Goal: Task Accomplishment & Management: Use online tool/utility

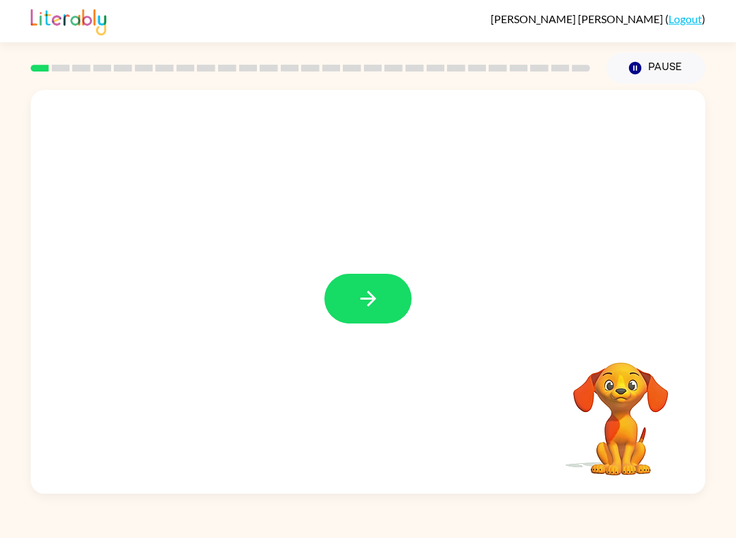
click at [384, 294] on button "button" at bounding box center [367, 299] width 87 height 50
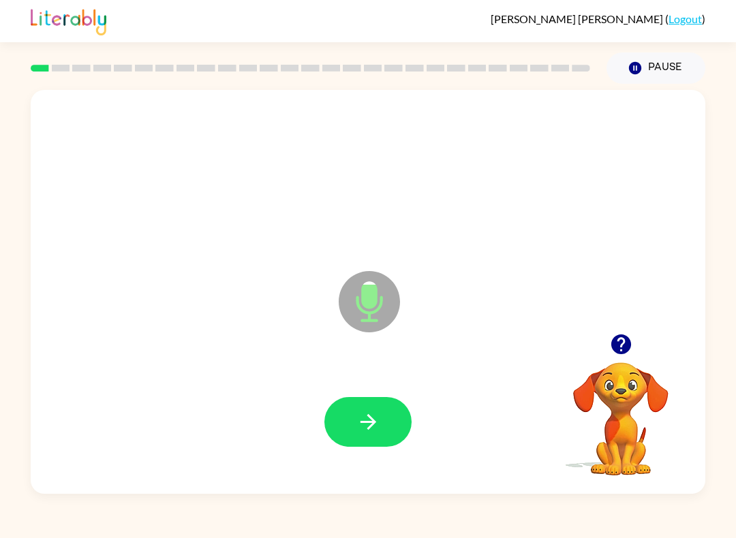
click at [375, 407] on button "button" at bounding box center [367, 422] width 87 height 50
click at [341, 453] on div at bounding box center [367, 422] width 647 height 117
click at [369, 420] on icon "button" at bounding box center [368, 422] width 24 height 24
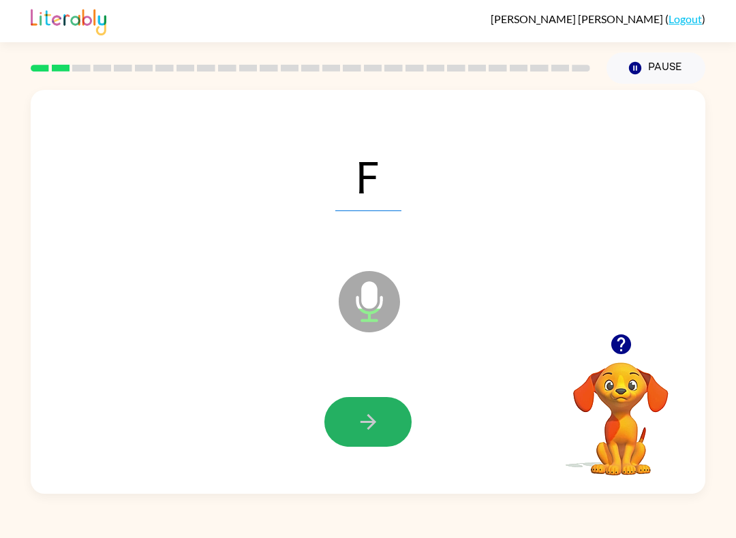
click at [407, 417] on button "button" at bounding box center [367, 422] width 87 height 50
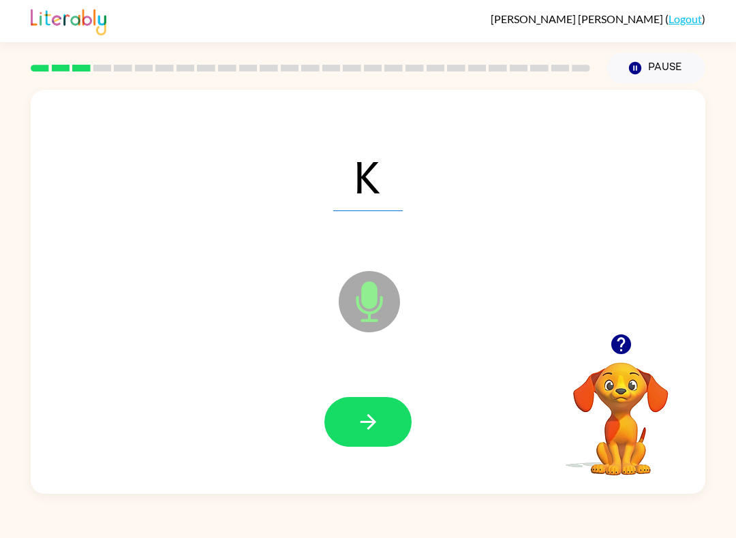
click at [362, 403] on button "button" at bounding box center [367, 422] width 87 height 50
click at [376, 404] on button "button" at bounding box center [367, 422] width 87 height 50
click at [374, 424] on icon "button" at bounding box center [368, 422] width 16 height 16
click at [359, 400] on button "button" at bounding box center [367, 422] width 87 height 50
click at [382, 412] on button "button" at bounding box center [367, 422] width 87 height 50
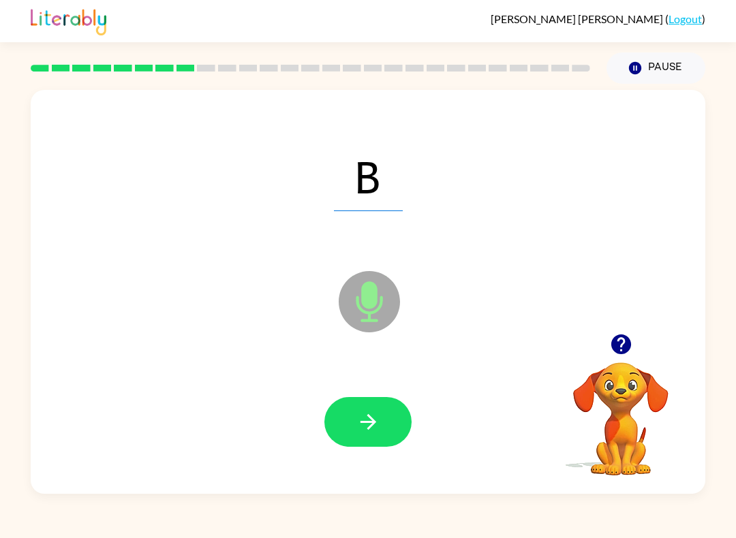
click at [389, 426] on button "button" at bounding box center [367, 422] width 87 height 50
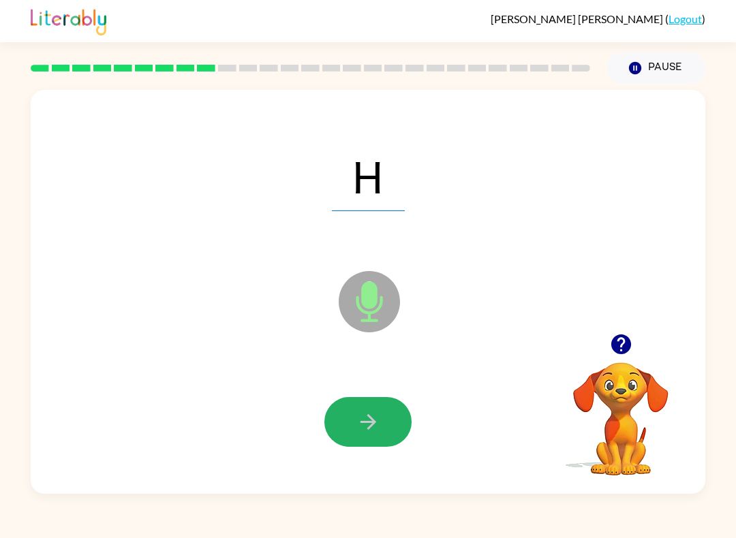
click at [369, 417] on icon "button" at bounding box center [368, 422] width 16 height 16
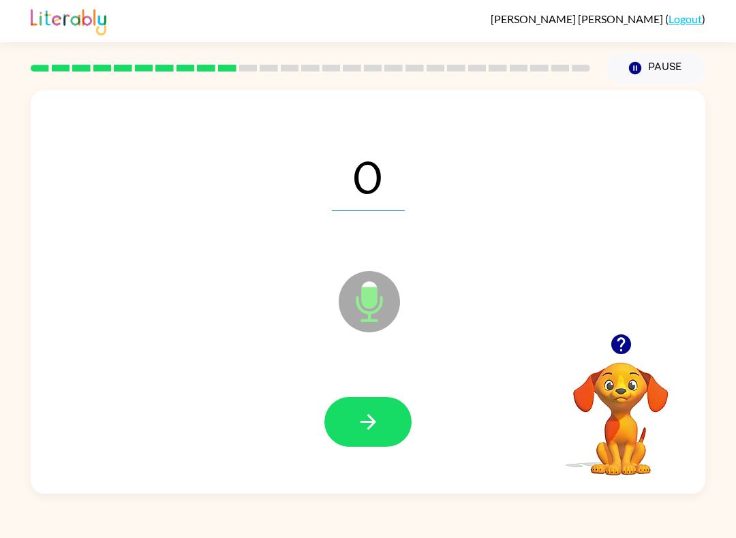
click at [362, 422] on icon "button" at bounding box center [368, 422] width 16 height 16
click at [373, 405] on button "button" at bounding box center [367, 422] width 87 height 50
click at [362, 416] on icon "button" at bounding box center [368, 422] width 24 height 24
click at [376, 411] on icon "button" at bounding box center [368, 422] width 24 height 24
click at [361, 446] on button "button" at bounding box center [367, 422] width 87 height 50
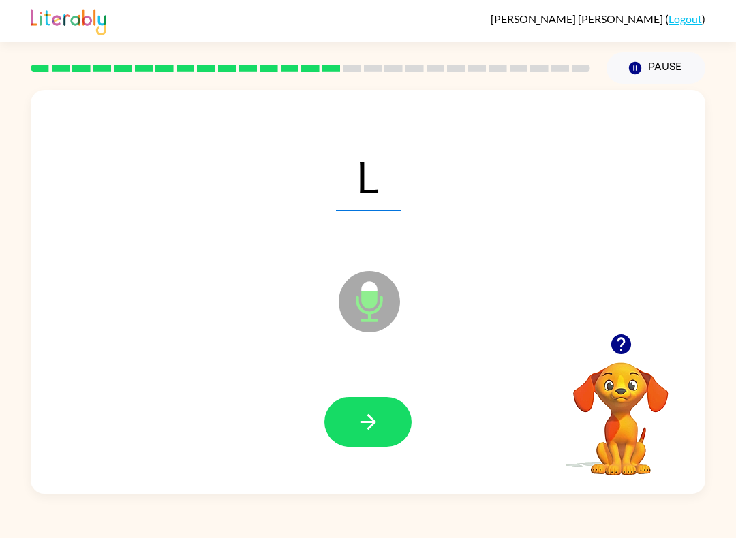
click at [356, 420] on icon "button" at bounding box center [368, 422] width 24 height 24
click at [358, 420] on icon "button" at bounding box center [368, 422] width 24 height 24
click at [382, 413] on button "button" at bounding box center [367, 422] width 87 height 50
click at [386, 431] on button "button" at bounding box center [367, 422] width 87 height 50
click at [372, 412] on icon "button" at bounding box center [368, 422] width 24 height 24
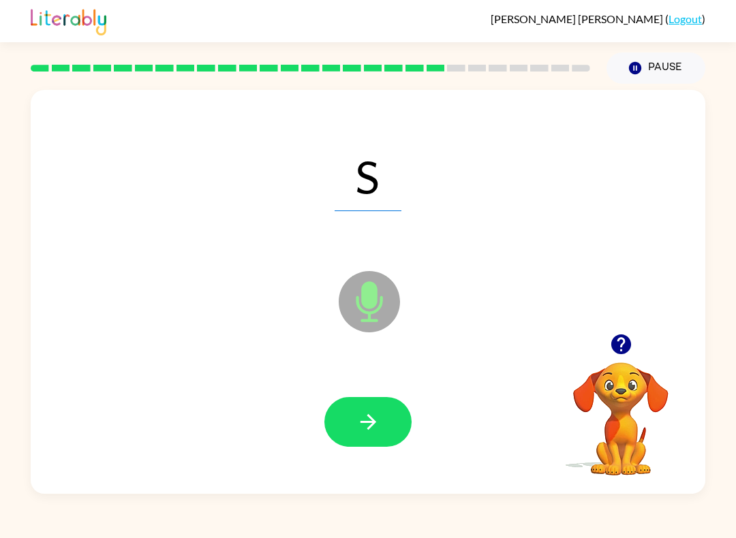
click at [370, 427] on icon "button" at bounding box center [368, 422] width 16 height 16
click at [365, 408] on button "button" at bounding box center [367, 422] width 87 height 50
click at [372, 422] on icon "button" at bounding box center [368, 422] width 24 height 24
click at [377, 427] on icon "button" at bounding box center [368, 422] width 24 height 24
click at [372, 434] on icon "button" at bounding box center [368, 422] width 24 height 24
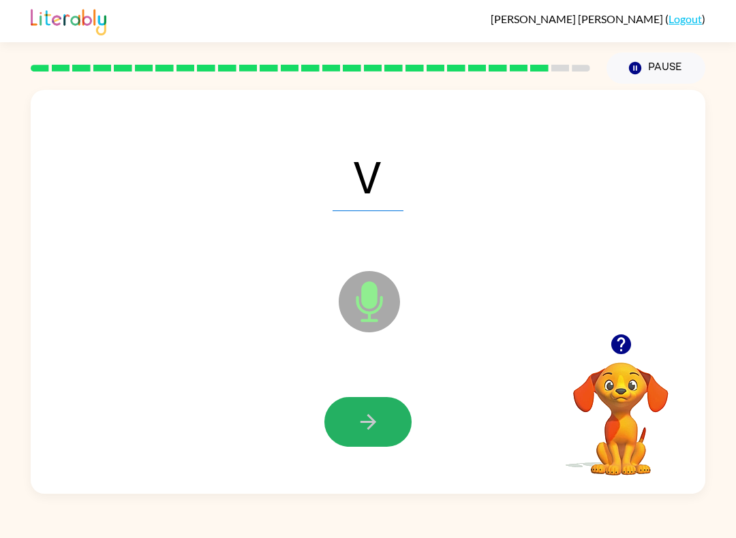
click at [376, 414] on icon "button" at bounding box center [368, 422] width 24 height 24
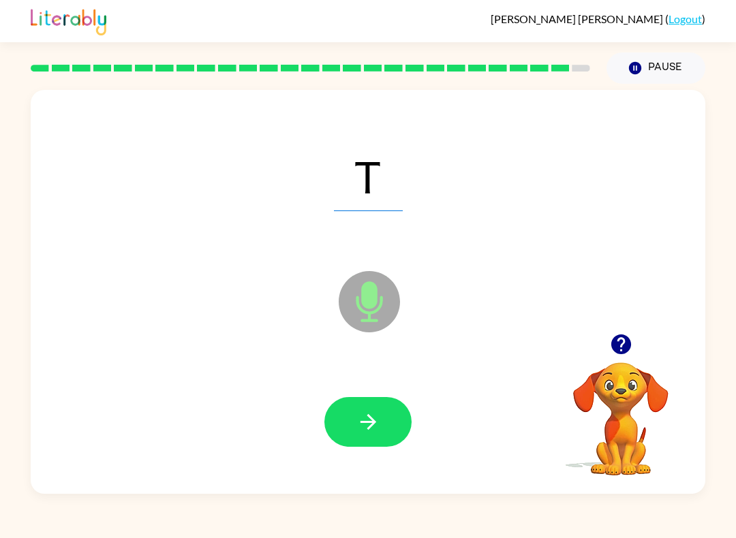
click at [375, 414] on icon "button" at bounding box center [368, 422] width 24 height 24
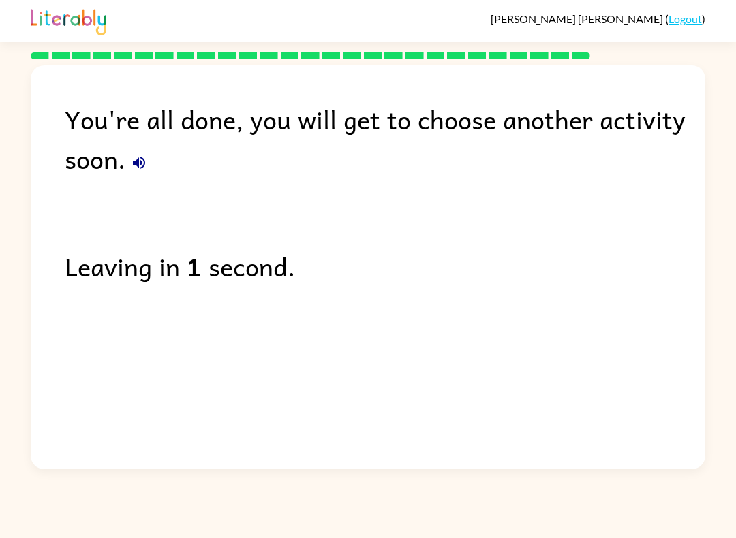
click at [698, 22] on link "Logout" at bounding box center [684, 18] width 33 height 13
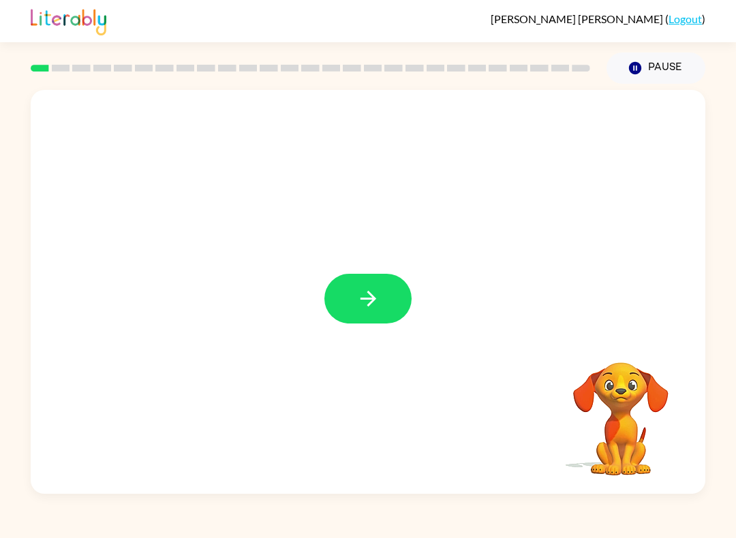
click at [378, 302] on icon "button" at bounding box center [368, 299] width 24 height 24
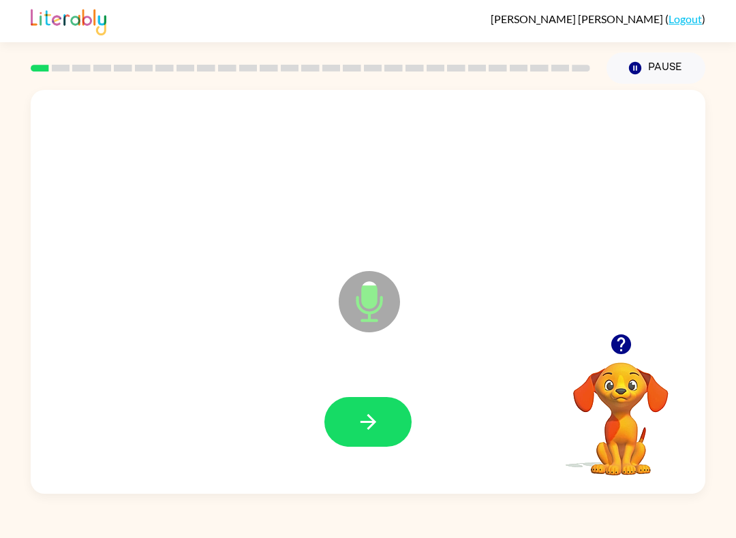
click at [378, 410] on button "button" at bounding box center [367, 422] width 87 height 50
click at [357, 406] on button "button" at bounding box center [367, 422] width 87 height 50
click at [374, 401] on button "button" at bounding box center [367, 422] width 87 height 50
click at [380, 426] on icon "button" at bounding box center [368, 422] width 24 height 24
click at [405, 439] on button "button" at bounding box center [367, 422] width 87 height 50
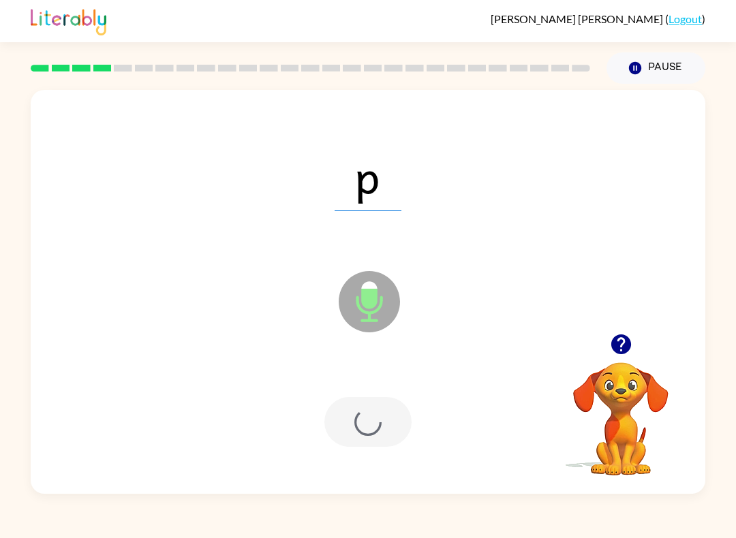
click at [377, 423] on div at bounding box center [367, 422] width 87 height 50
click at [378, 429] on div at bounding box center [367, 422] width 87 height 50
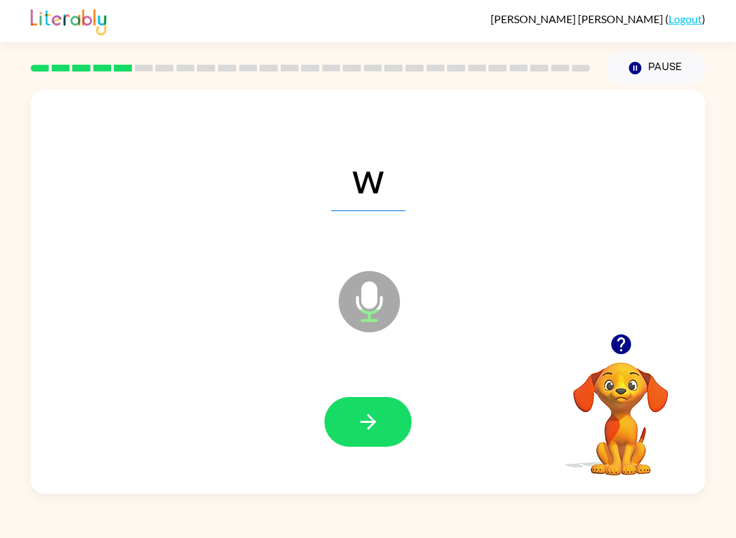
click at [508, 199] on div "w" at bounding box center [367, 175] width 647 height 117
click at [508, 198] on div "w" at bounding box center [367, 175] width 647 height 117
click at [384, 404] on button "button" at bounding box center [367, 422] width 87 height 50
click at [373, 400] on button "button" at bounding box center [367, 422] width 87 height 50
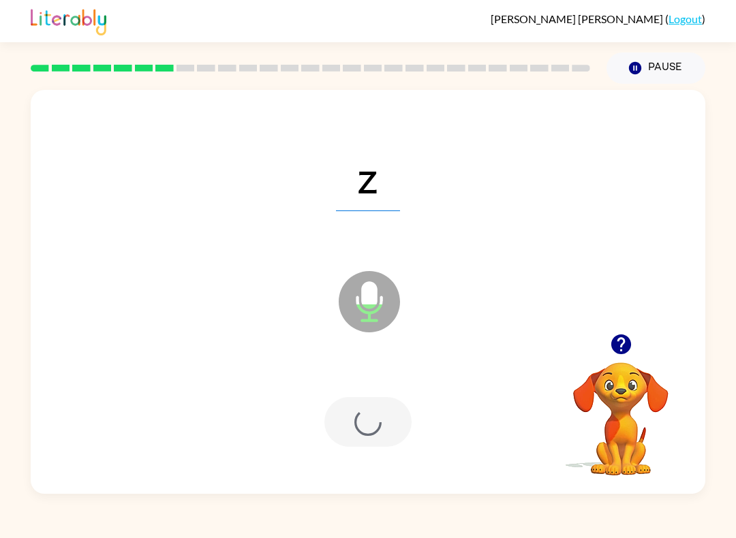
click at [388, 434] on div at bounding box center [367, 422] width 87 height 50
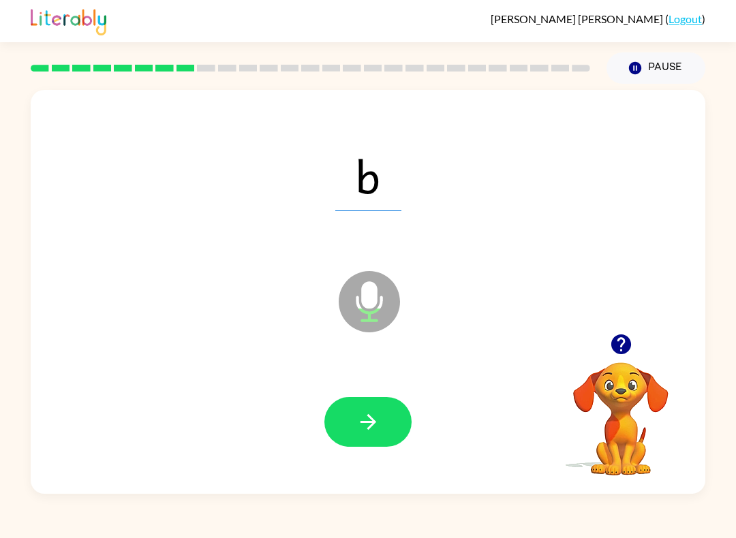
click at [675, 57] on button "Pause Pause" at bounding box center [655, 67] width 99 height 31
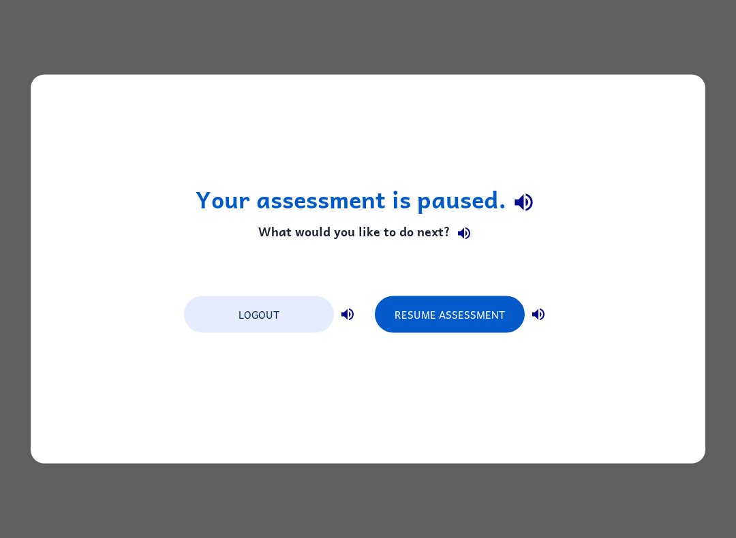
click at [448, 316] on button "Resume Assessment" at bounding box center [450, 314] width 150 height 37
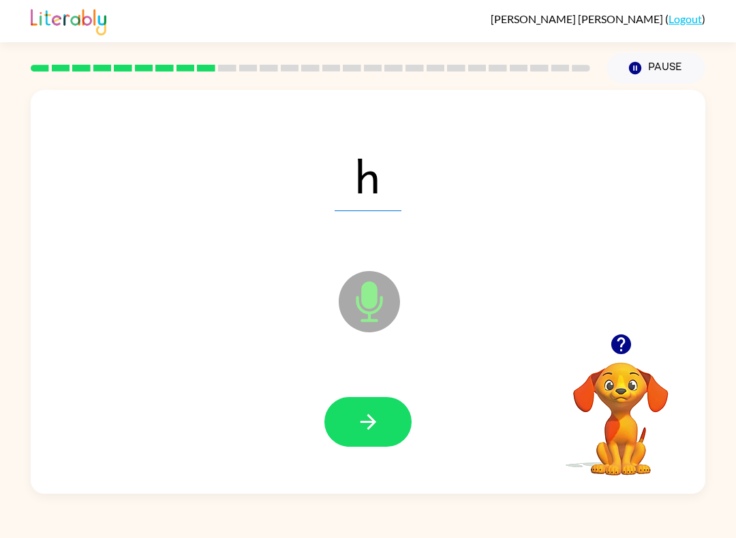
click at [675, 61] on button "Pause Pause" at bounding box center [655, 67] width 99 height 31
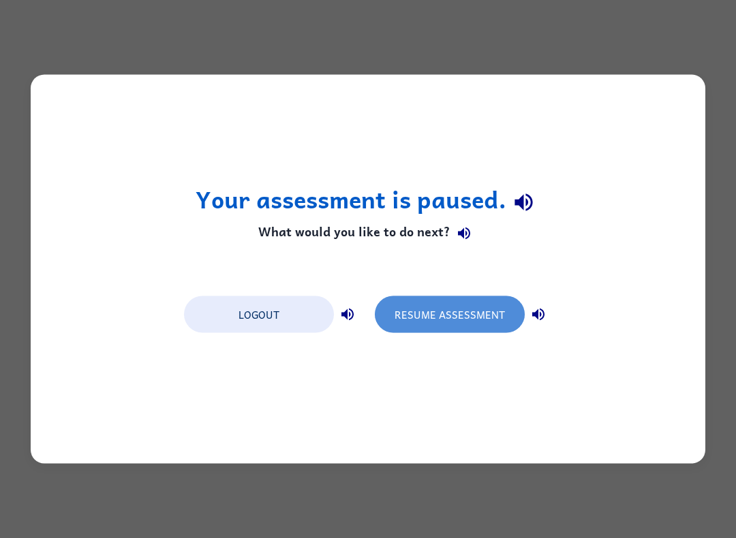
click at [464, 309] on button "Resume Assessment" at bounding box center [450, 314] width 150 height 37
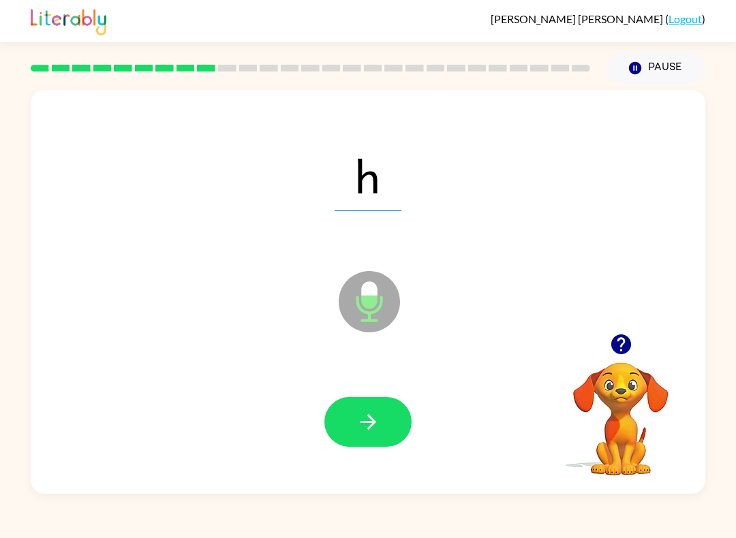
click at [376, 420] on icon "button" at bounding box center [368, 422] width 24 height 24
click at [362, 407] on button "button" at bounding box center [367, 422] width 87 height 50
click at [384, 418] on button "button" at bounding box center [367, 422] width 87 height 50
click at [386, 410] on button "button" at bounding box center [367, 422] width 87 height 50
click at [368, 410] on button "button" at bounding box center [367, 422] width 87 height 50
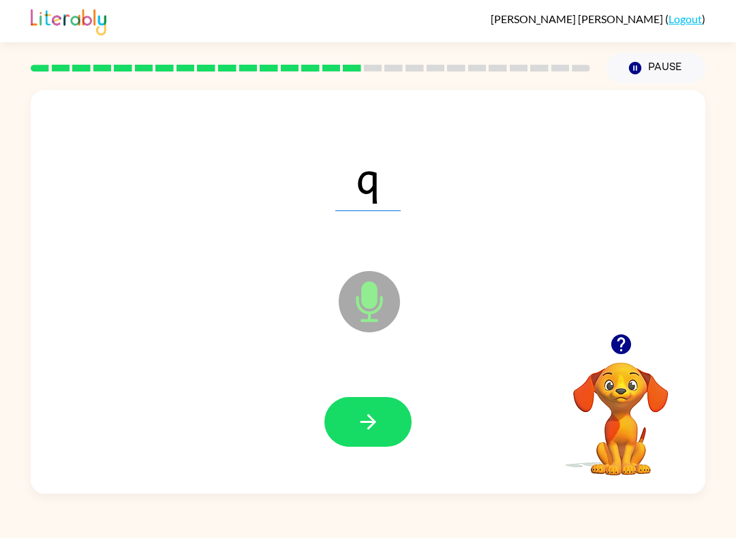
click at [378, 417] on icon "button" at bounding box center [368, 422] width 24 height 24
click at [374, 399] on button "button" at bounding box center [367, 422] width 87 height 50
click at [364, 429] on icon "button" at bounding box center [368, 422] width 24 height 24
click at [382, 416] on button "button" at bounding box center [367, 422] width 87 height 50
click at [374, 415] on icon "button" at bounding box center [368, 422] width 24 height 24
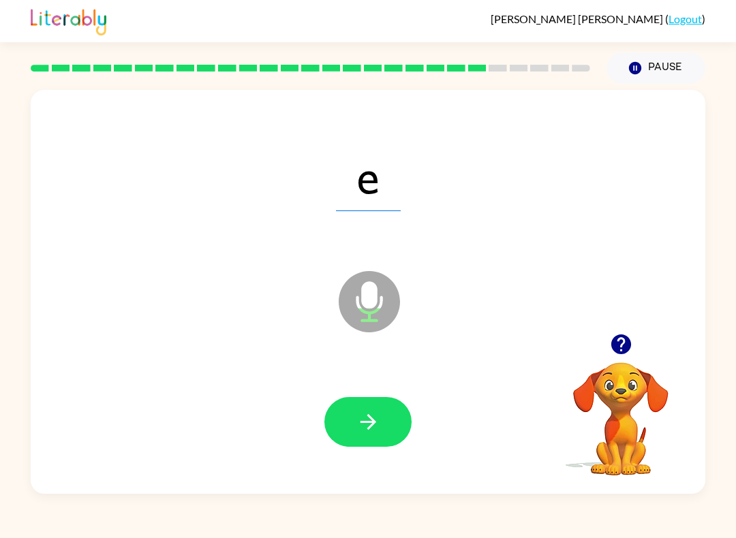
click at [364, 420] on icon "button" at bounding box center [368, 422] width 24 height 24
click at [405, 405] on div at bounding box center [367, 422] width 87 height 50
click at [408, 420] on button "button" at bounding box center [367, 422] width 87 height 50
click at [369, 437] on button "button" at bounding box center [367, 422] width 87 height 50
click at [382, 422] on button "button" at bounding box center [367, 422] width 87 height 50
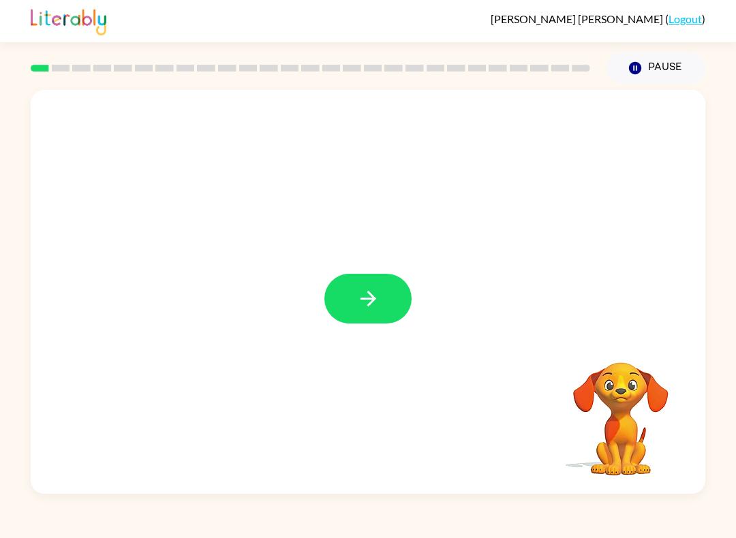
click at [390, 298] on button "button" at bounding box center [367, 299] width 87 height 50
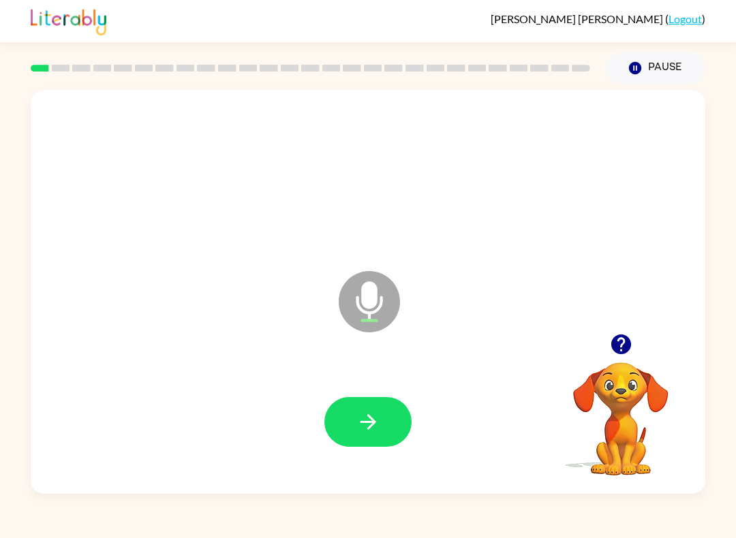
click at [349, 427] on button "button" at bounding box center [367, 422] width 87 height 50
click at [361, 405] on button "button" at bounding box center [367, 422] width 87 height 50
click at [367, 432] on icon "button" at bounding box center [368, 422] width 24 height 24
click at [356, 425] on icon "button" at bounding box center [368, 422] width 24 height 24
click at [367, 435] on button "button" at bounding box center [367, 422] width 87 height 50
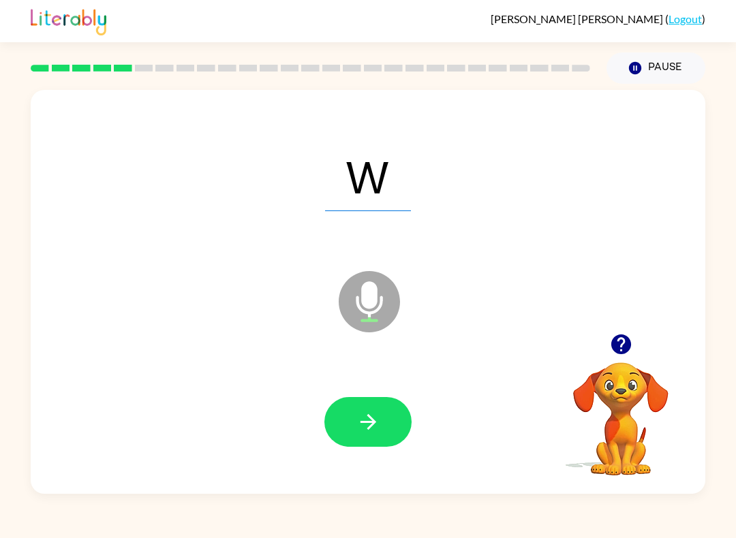
click at [374, 412] on icon "button" at bounding box center [368, 422] width 24 height 24
click at [359, 425] on icon "button" at bounding box center [368, 422] width 24 height 24
click at [356, 432] on icon "button" at bounding box center [368, 422] width 24 height 24
click at [367, 424] on icon "button" at bounding box center [368, 422] width 24 height 24
click at [366, 416] on icon "button" at bounding box center [368, 422] width 24 height 24
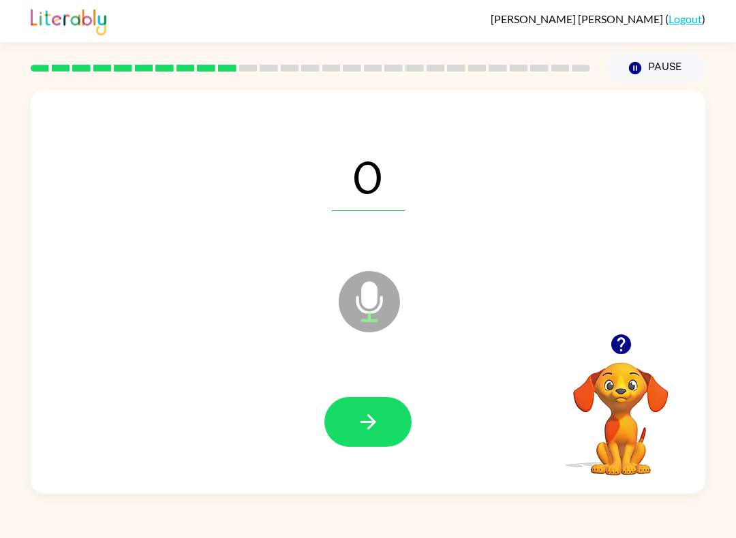
click at [371, 418] on icon "button" at bounding box center [368, 422] width 16 height 16
click at [369, 424] on icon "button" at bounding box center [368, 422] width 24 height 24
click at [358, 427] on icon "button" at bounding box center [368, 422] width 24 height 24
click at [367, 424] on icon "button" at bounding box center [368, 422] width 24 height 24
click at [371, 405] on button "button" at bounding box center [367, 422] width 87 height 50
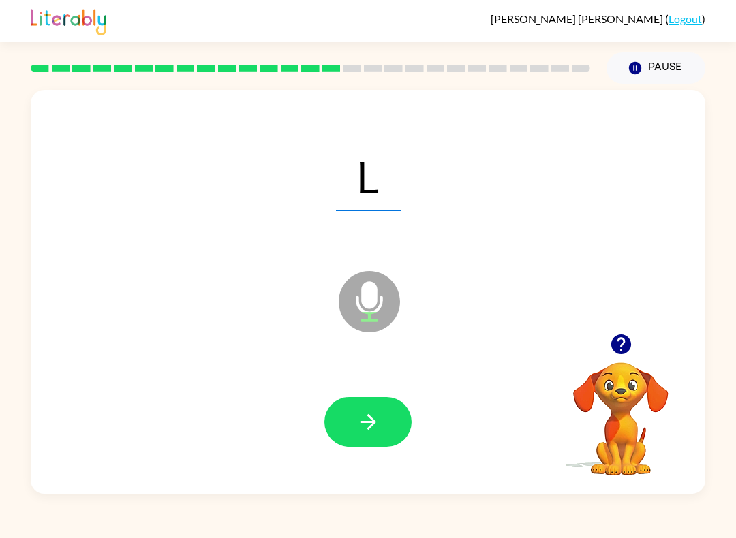
click at [358, 433] on icon "button" at bounding box center [368, 422] width 24 height 24
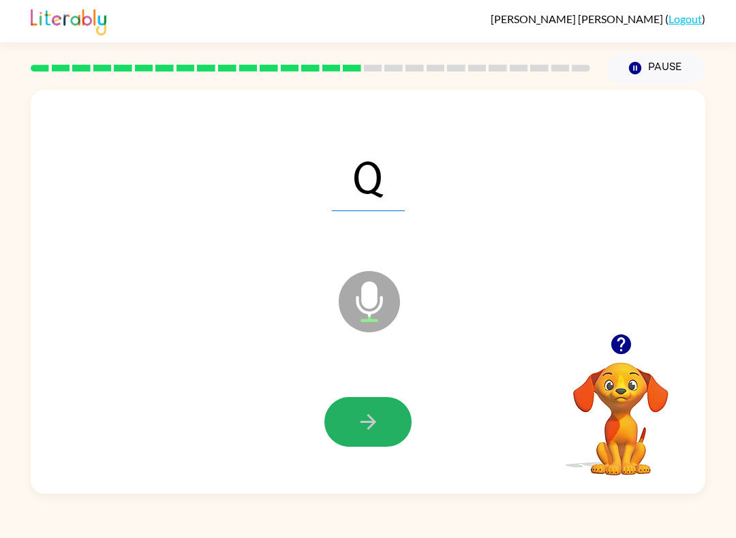
click at [361, 410] on button "button" at bounding box center [367, 422] width 87 height 50
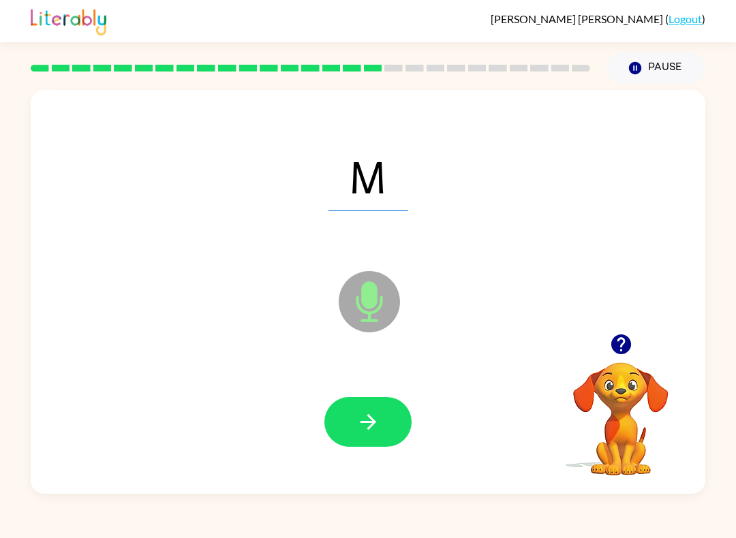
click at [351, 416] on button "button" at bounding box center [367, 422] width 87 height 50
click at [359, 412] on icon "button" at bounding box center [368, 422] width 24 height 24
click at [371, 406] on button "button" at bounding box center [367, 422] width 87 height 50
click at [364, 418] on icon "button" at bounding box center [368, 422] width 24 height 24
click at [351, 419] on button "button" at bounding box center [367, 422] width 87 height 50
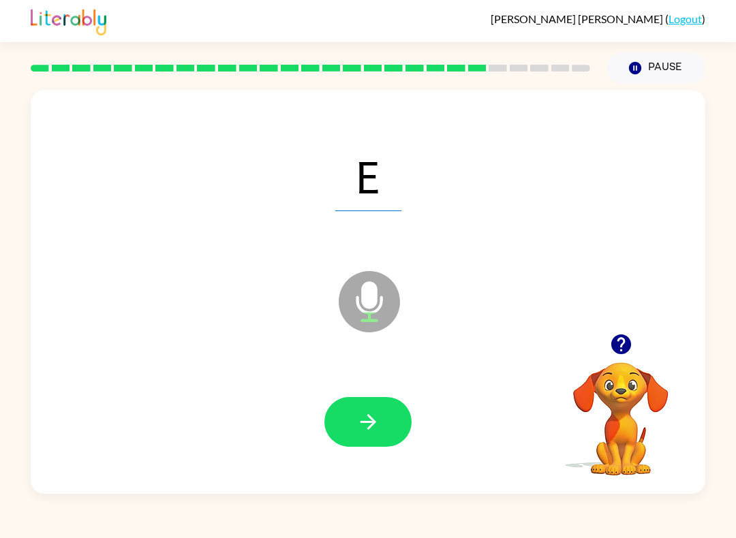
click at [374, 417] on icon "button" at bounding box center [368, 422] width 24 height 24
click at [389, 424] on button "button" at bounding box center [367, 422] width 87 height 50
click at [369, 412] on icon "button" at bounding box center [368, 422] width 24 height 24
click at [361, 418] on icon "button" at bounding box center [368, 422] width 24 height 24
click at [369, 414] on icon "button" at bounding box center [368, 422] width 24 height 24
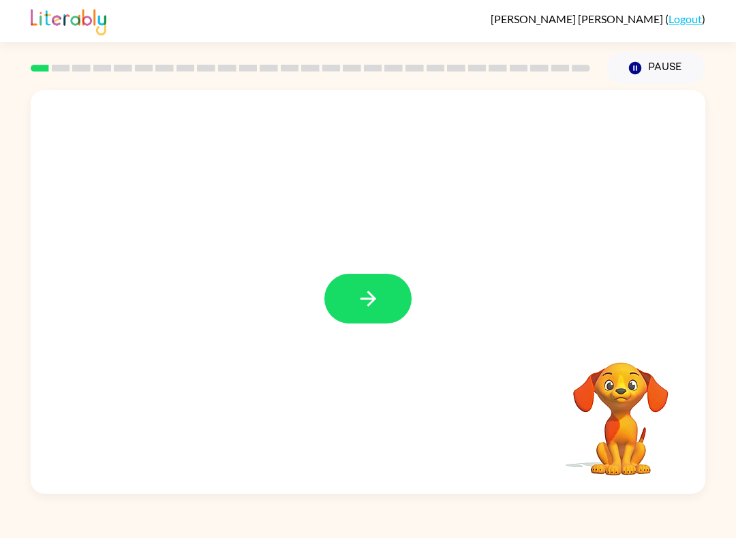
click at [370, 309] on icon "button" at bounding box center [368, 299] width 24 height 24
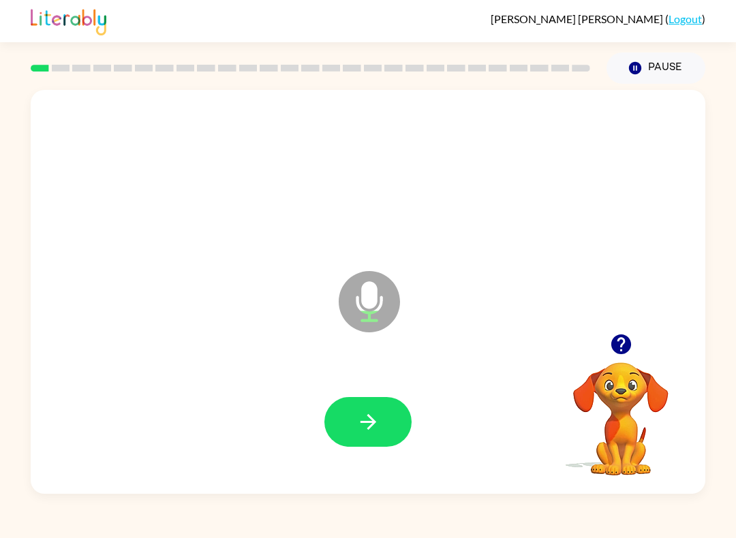
click at [362, 418] on icon "button" at bounding box center [368, 422] width 24 height 24
click at [365, 432] on icon "button" at bounding box center [368, 422] width 24 height 24
click at [365, 430] on icon "button" at bounding box center [368, 422] width 24 height 24
click at [375, 422] on icon "button" at bounding box center [368, 422] width 24 height 24
click at [380, 432] on icon "button" at bounding box center [368, 422] width 24 height 24
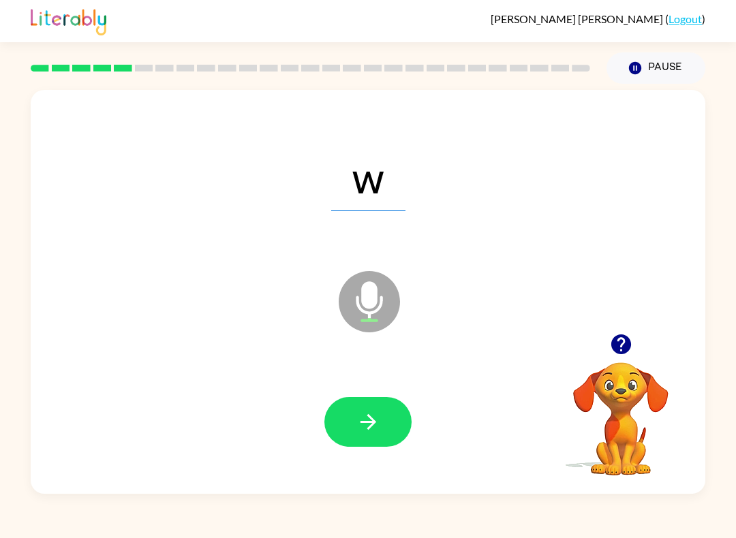
click at [386, 425] on button "button" at bounding box center [367, 422] width 87 height 50
click at [384, 428] on button "button" at bounding box center [367, 422] width 87 height 50
click at [387, 423] on button "button" at bounding box center [367, 422] width 87 height 50
click at [382, 432] on button "button" at bounding box center [367, 422] width 87 height 50
click at [386, 415] on button "button" at bounding box center [367, 422] width 87 height 50
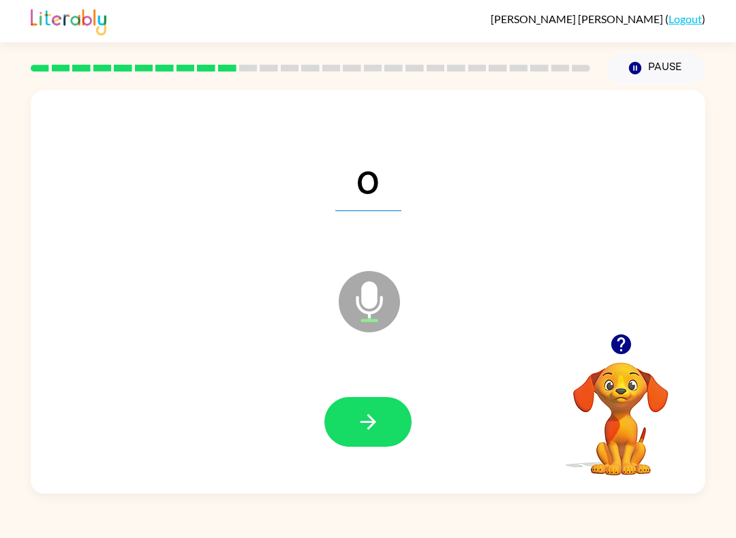
click at [367, 418] on icon "button" at bounding box center [368, 422] width 24 height 24
click at [366, 425] on icon "button" at bounding box center [368, 422] width 24 height 24
click at [356, 418] on icon "button" at bounding box center [368, 422] width 24 height 24
click at [352, 410] on button "button" at bounding box center [367, 422] width 87 height 50
click at [358, 416] on icon "button" at bounding box center [368, 422] width 24 height 24
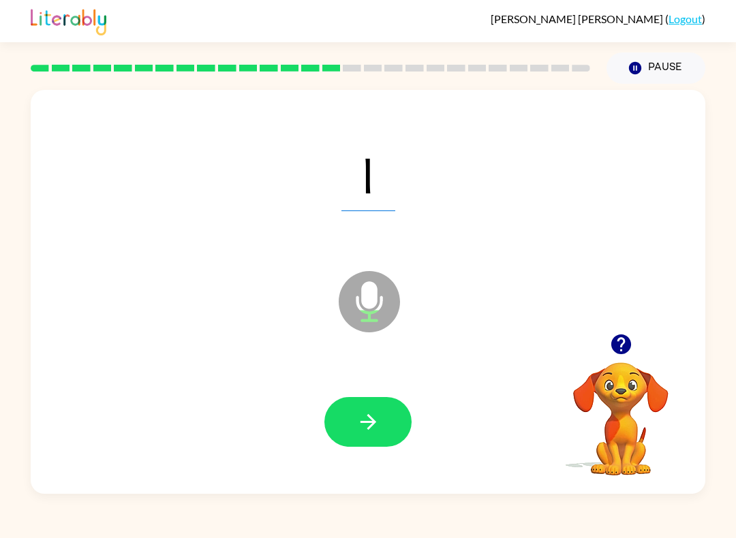
click at [364, 427] on icon "button" at bounding box center [368, 422] width 24 height 24
click at [355, 426] on button "button" at bounding box center [367, 422] width 87 height 50
click at [343, 433] on button "button" at bounding box center [367, 422] width 87 height 50
click at [360, 427] on icon "button" at bounding box center [368, 422] width 24 height 24
click at [345, 425] on button "button" at bounding box center [367, 422] width 87 height 50
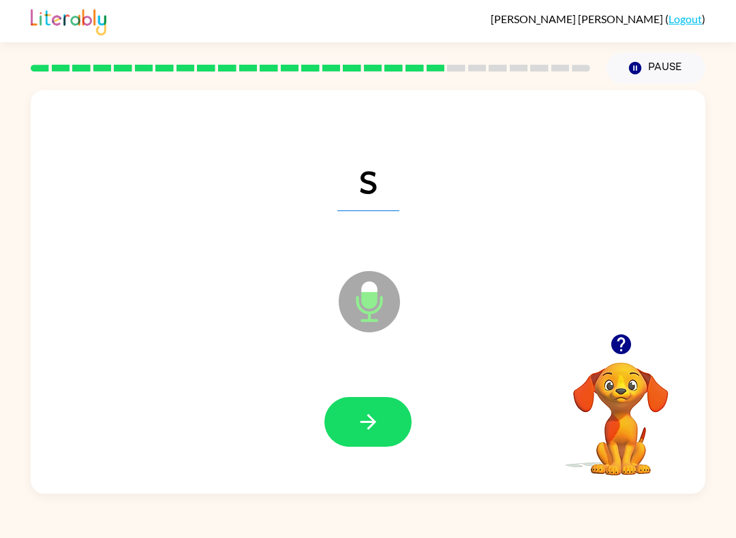
click at [345, 429] on button "button" at bounding box center [367, 422] width 87 height 50
click at [345, 415] on button "button" at bounding box center [367, 422] width 87 height 50
click at [344, 429] on button "button" at bounding box center [367, 422] width 87 height 50
click at [349, 431] on button "button" at bounding box center [367, 422] width 87 height 50
click at [344, 424] on button "button" at bounding box center [367, 422] width 87 height 50
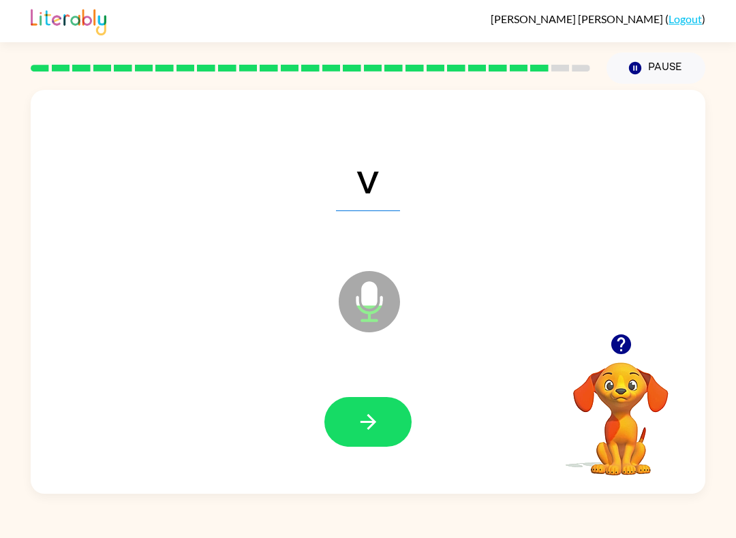
click at [351, 429] on button "button" at bounding box center [367, 422] width 87 height 50
click at [360, 420] on icon "button" at bounding box center [368, 422] width 24 height 24
